Goal: Contribute content

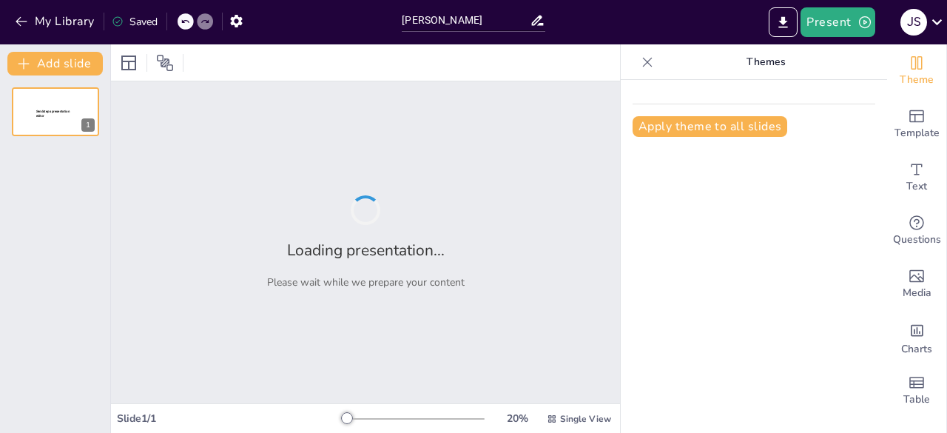
type input "[PERSON_NAME]"
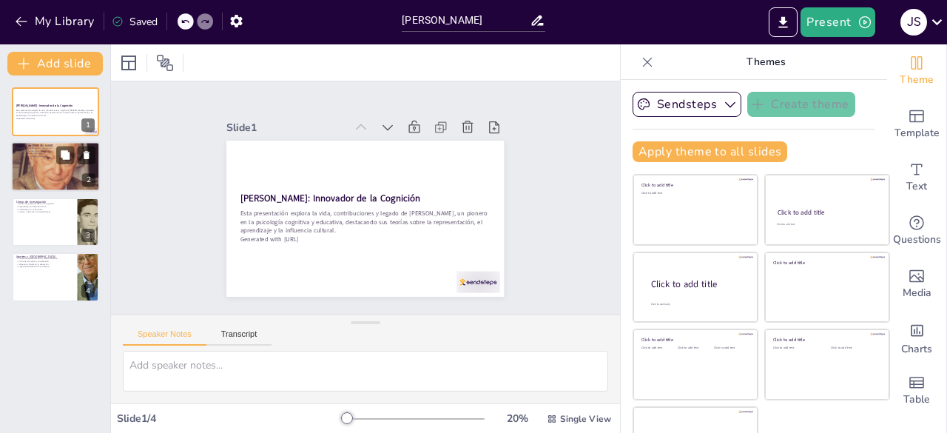
click at [48, 175] on div at bounding box center [55, 166] width 89 height 89
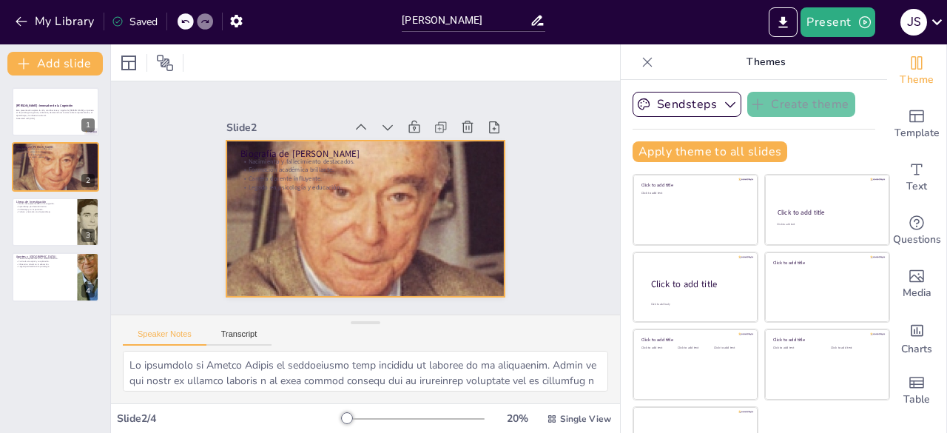
click at [260, 187] on div at bounding box center [363, 218] width 305 height 305
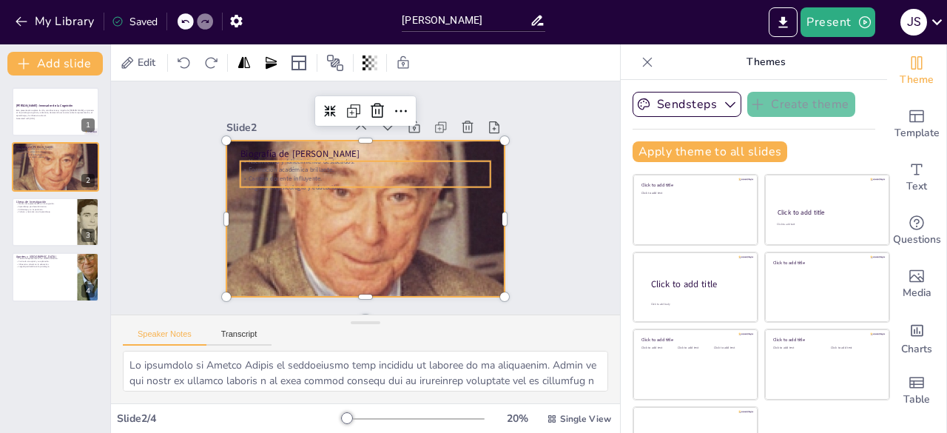
click at [263, 175] on p "Carrera docente influyente." at bounding box center [365, 178] width 250 height 9
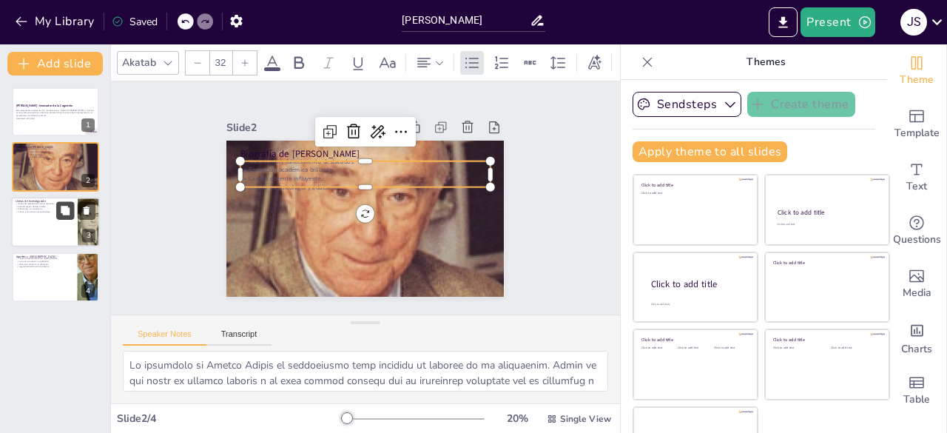
click at [64, 209] on icon at bounding box center [65, 210] width 9 height 9
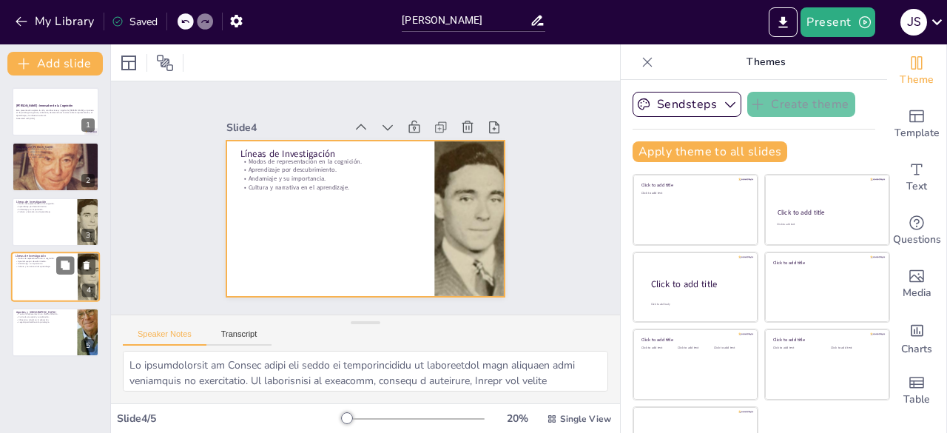
click at [61, 279] on div at bounding box center [55, 277] width 89 height 50
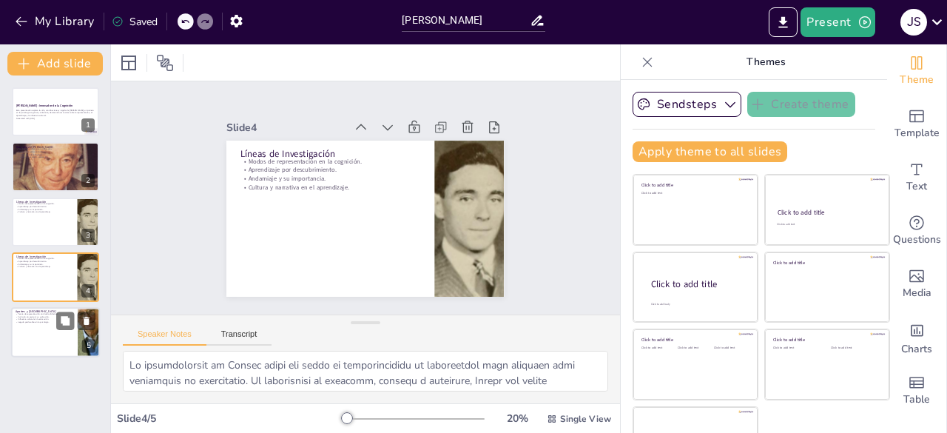
click at [54, 326] on div at bounding box center [55, 332] width 89 height 50
type textarea "Lo ipsumd si ametconsectetu ad Elitse do eiusmodt inci ut labore etdolorem. Al …"
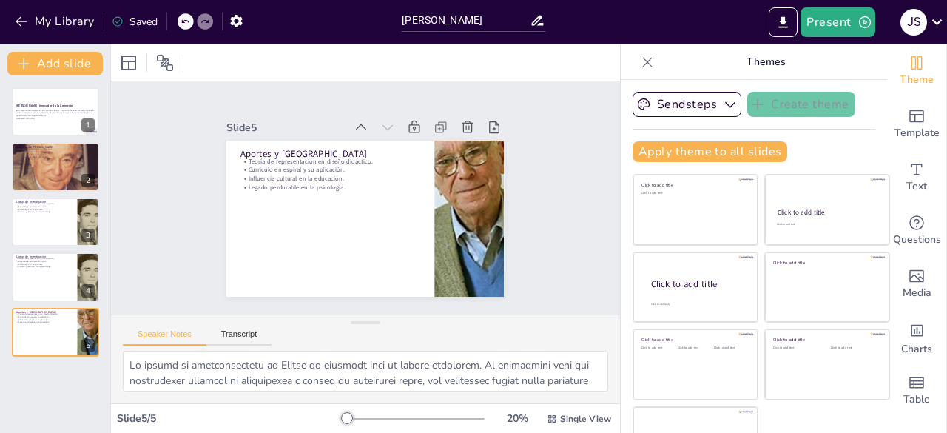
click at [55, 374] on div "[PERSON_NAME]: Innovador de la Cognición Esta presentación explora la vida, con…" at bounding box center [55, 253] width 110 height 357
